Goal: Task Accomplishment & Management: Manage account settings

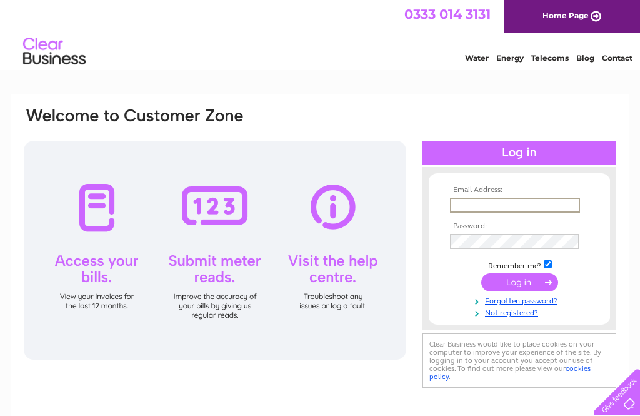
type input "[PERSON_NAME][EMAIL_ADDRESS][DOMAIN_NAME]"
click at [519, 283] on input "submit" at bounding box center [519, 282] width 77 height 18
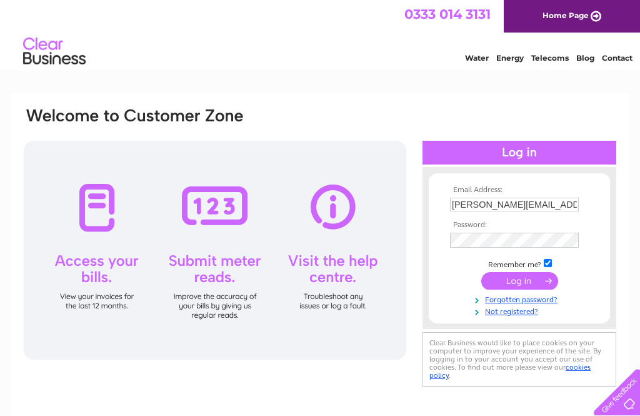
click at [521, 279] on input "submit" at bounding box center [519, 281] width 77 height 18
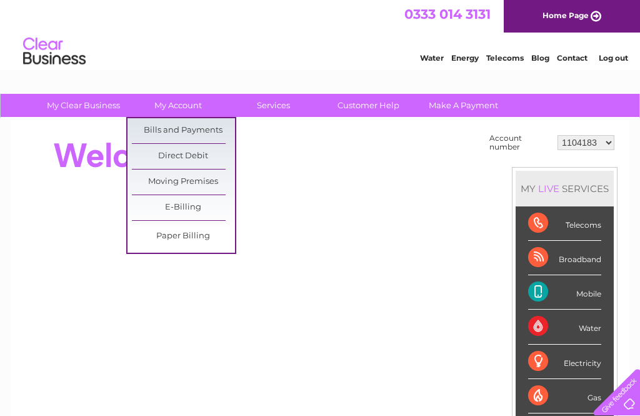
click at [204, 129] on link "Bills and Payments" at bounding box center [183, 130] width 103 height 25
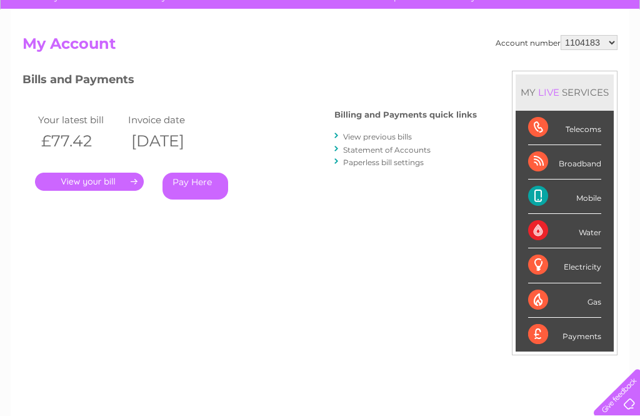
scroll to position [114, 0]
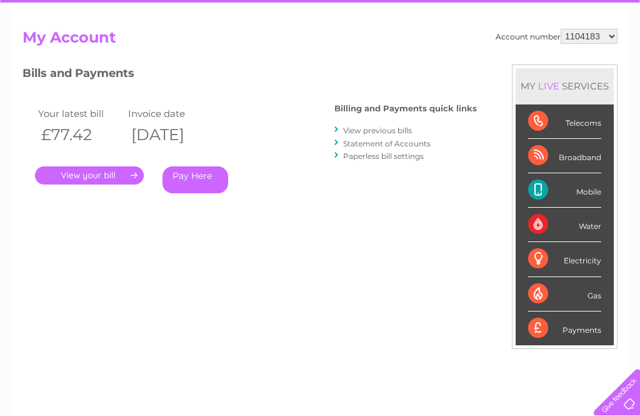
click at [604, 36] on select "1104183 30283287" at bounding box center [589, 36] width 57 height 15
select select "30283287"
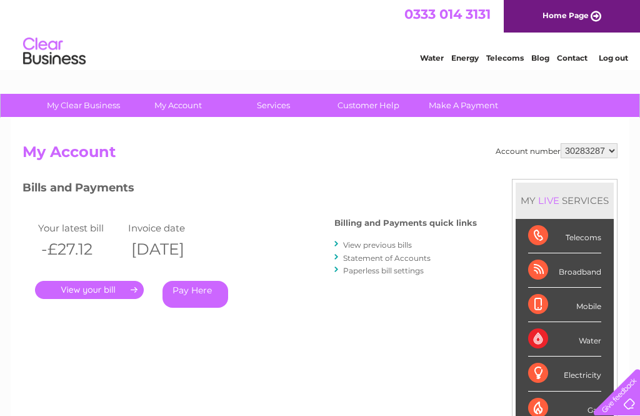
click at [593, 166] on h2 "My Account" at bounding box center [320, 155] width 595 height 24
click at [589, 148] on select "1104183 30283287" at bounding box center [589, 150] width 57 height 15
select select "1104183"
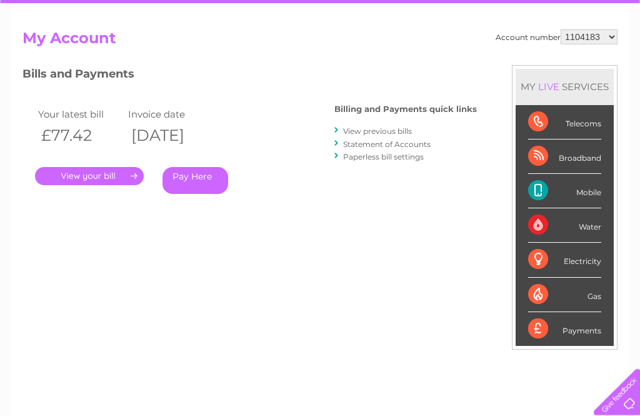
scroll to position [114, 0]
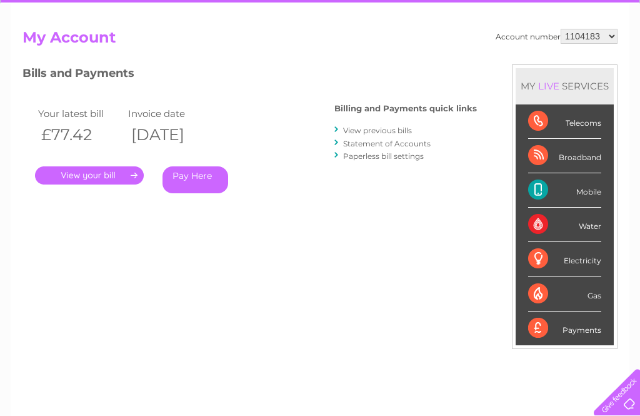
click at [94, 171] on link "." at bounding box center [89, 175] width 109 height 18
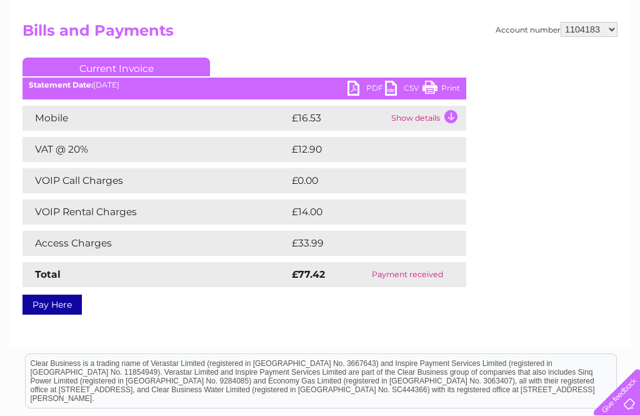
scroll to position [136, 0]
